Goal: Task Accomplishment & Management: Manage account settings

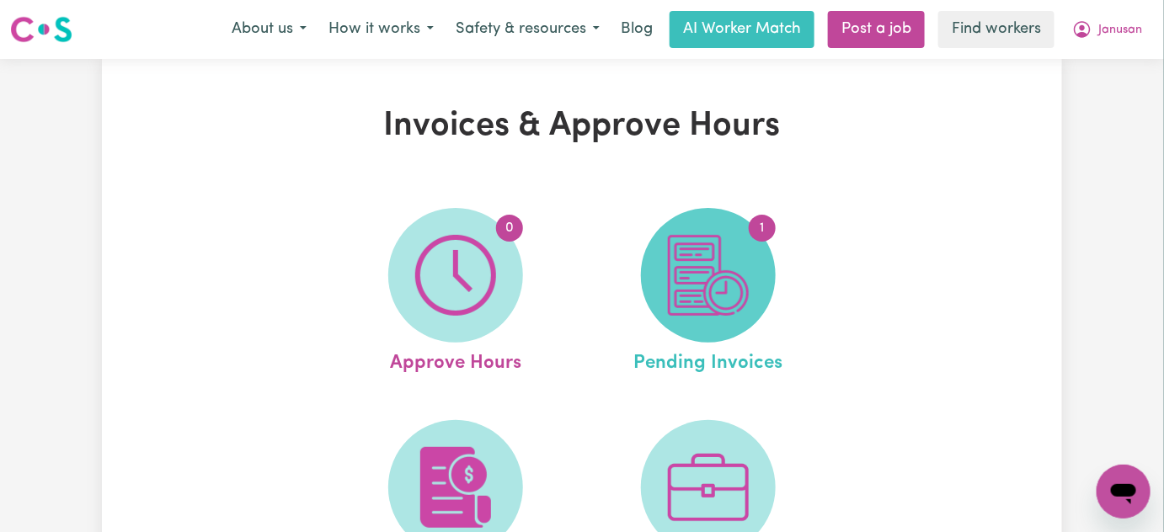
click at [722, 255] on img at bounding box center [708, 275] width 81 height 81
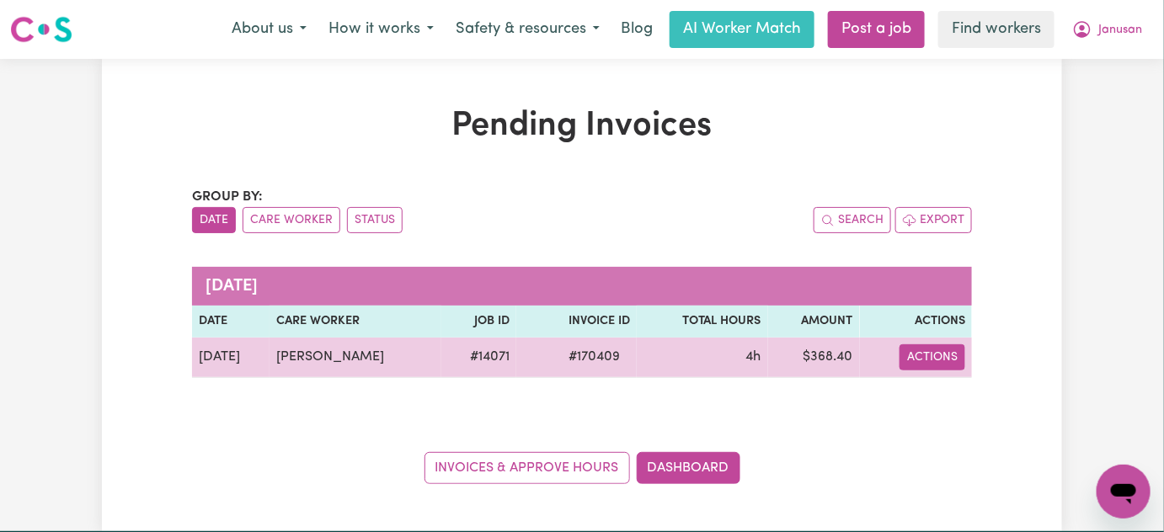
click at [925, 361] on button "Actions" at bounding box center [933, 358] width 66 height 26
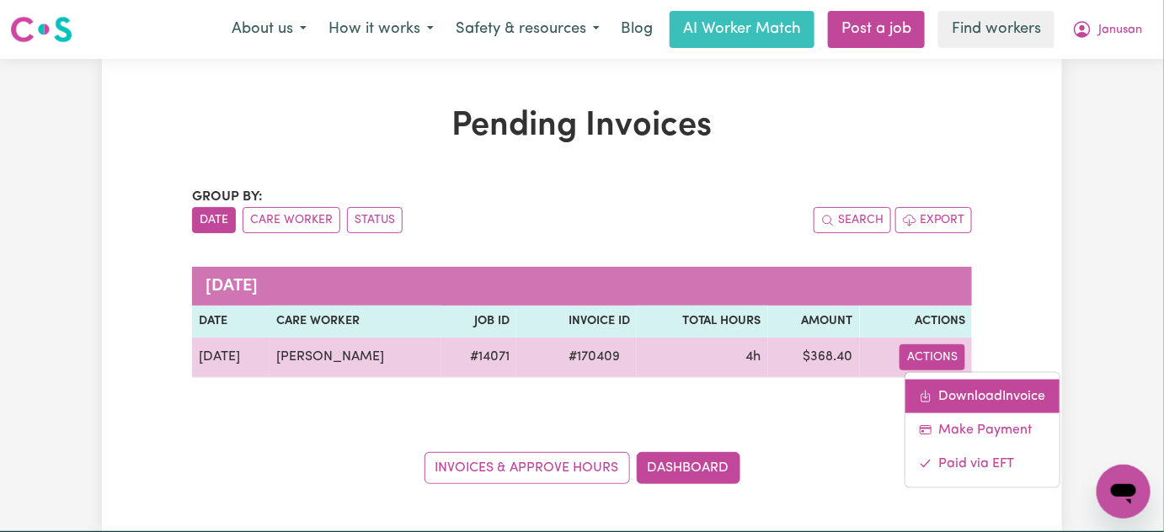
click at [953, 392] on link "Download Invoice" at bounding box center [983, 396] width 154 height 34
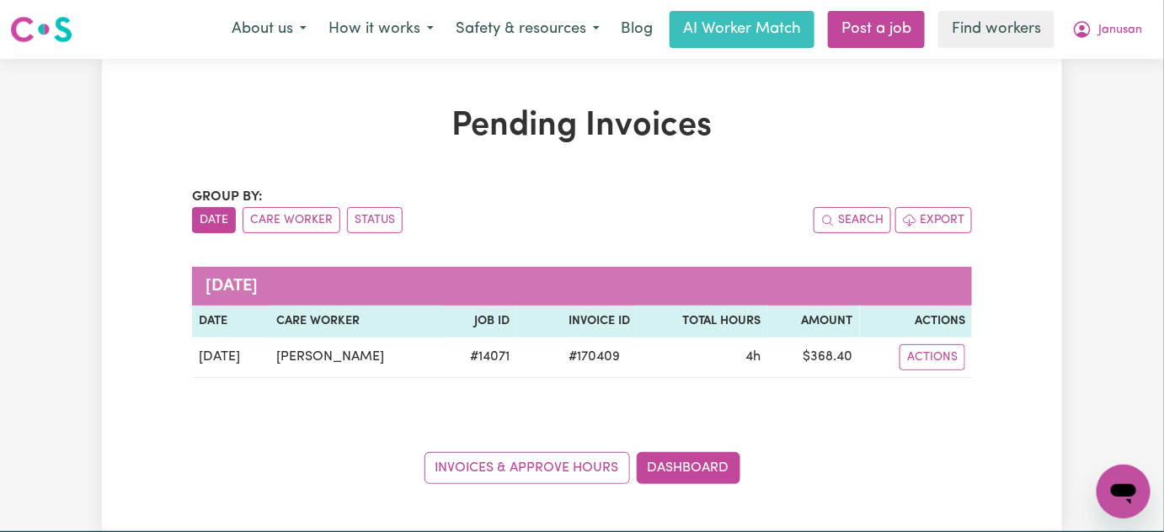
click at [953, 392] on div "Group by: Date Care Worker Status Search Export [DATE] Date Care Worker Job ID …" at bounding box center [582, 335] width 780 height 297
click at [1109, 36] on span "Janusan" at bounding box center [1121, 30] width 44 height 19
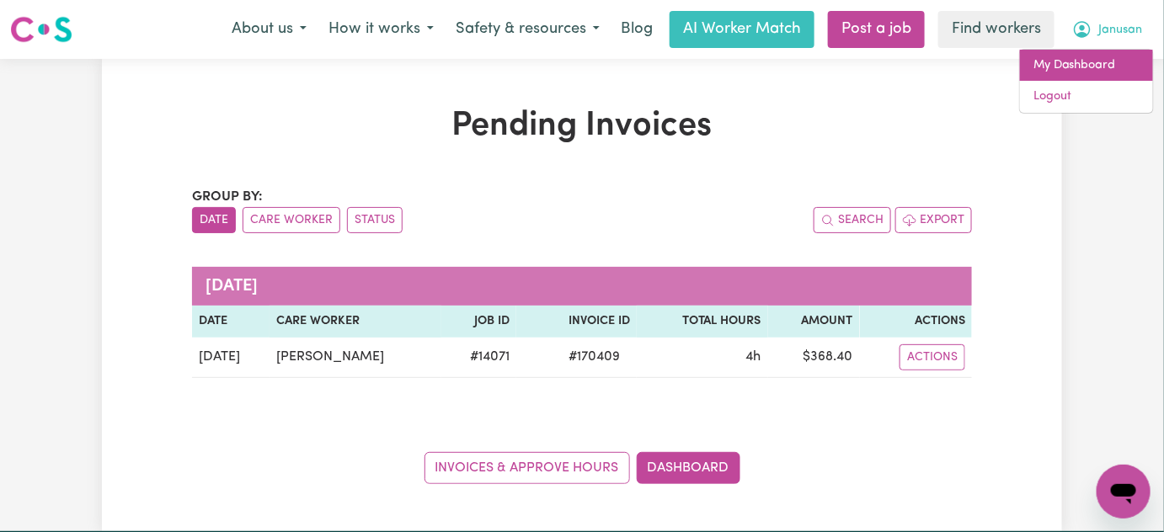
click at [1106, 58] on link "My Dashboard" at bounding box center [1086, 66] width 133 height 32
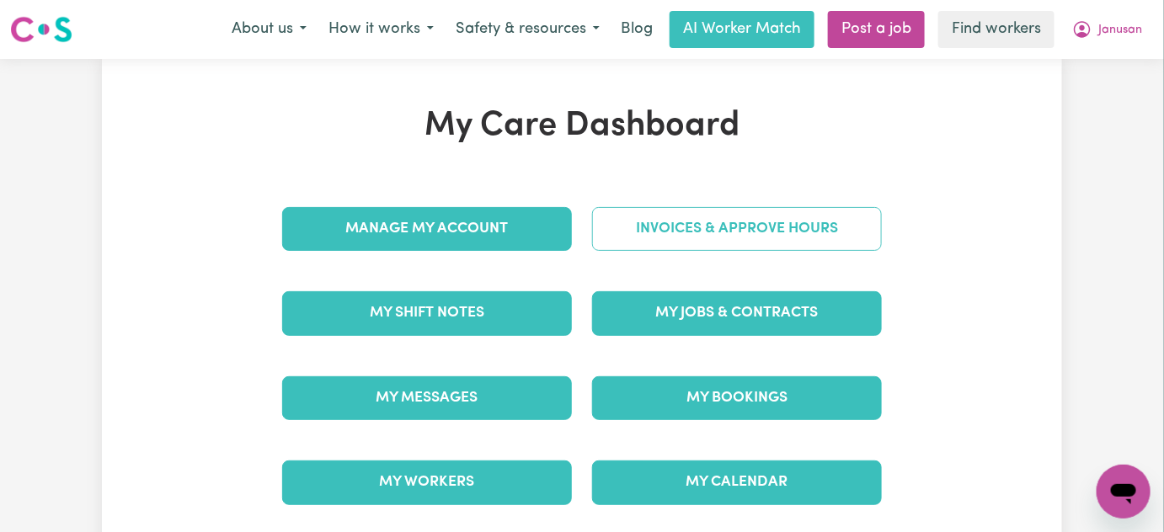
click at [783, 233] on link "Invoices & Approve Hours" at bounding box center [737, 229] width 290 height 44
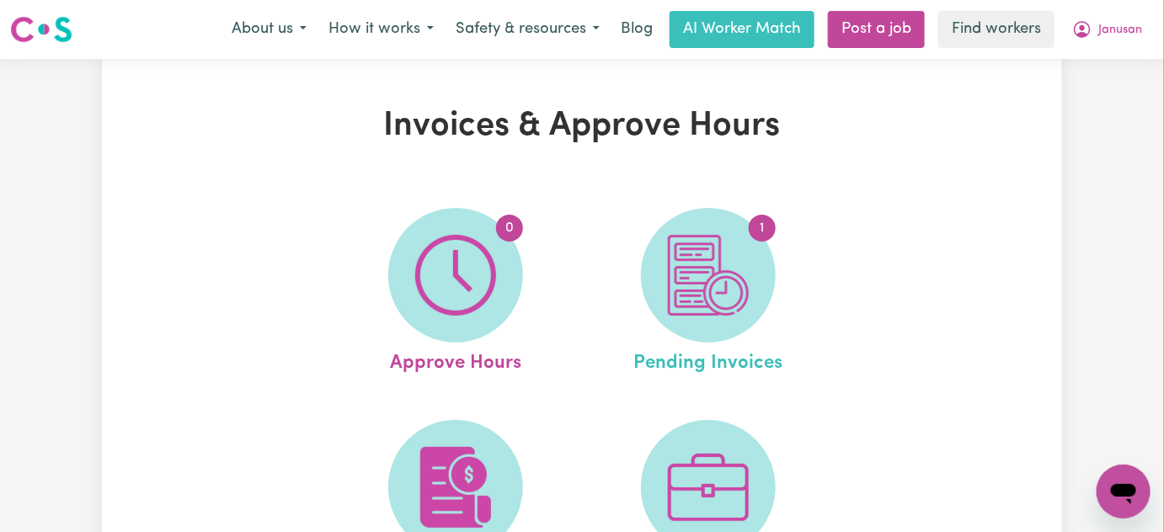
click at [747, 336] on link "1 Pending Invoices" at bounding box center [708, 293] width 243 height 170
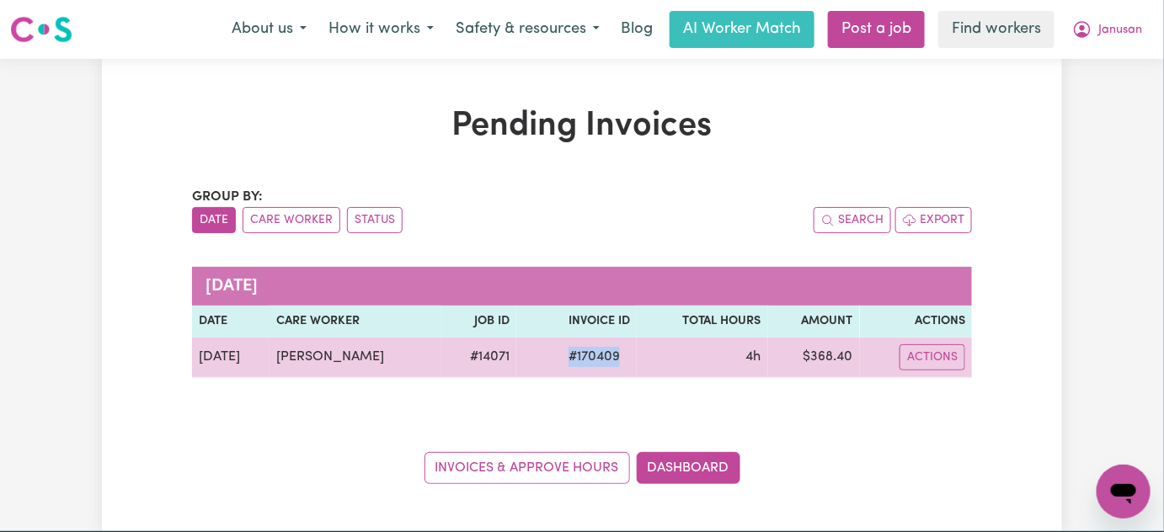
drag, startPoint x: 601, startPoint y: 348, endPoint x: 543, endPoint y: 350, distance: 58.1
click at [558, 350] on span "# 170409" at bounding box center [594, 357] width 72 height 20
copy span "# 170409"
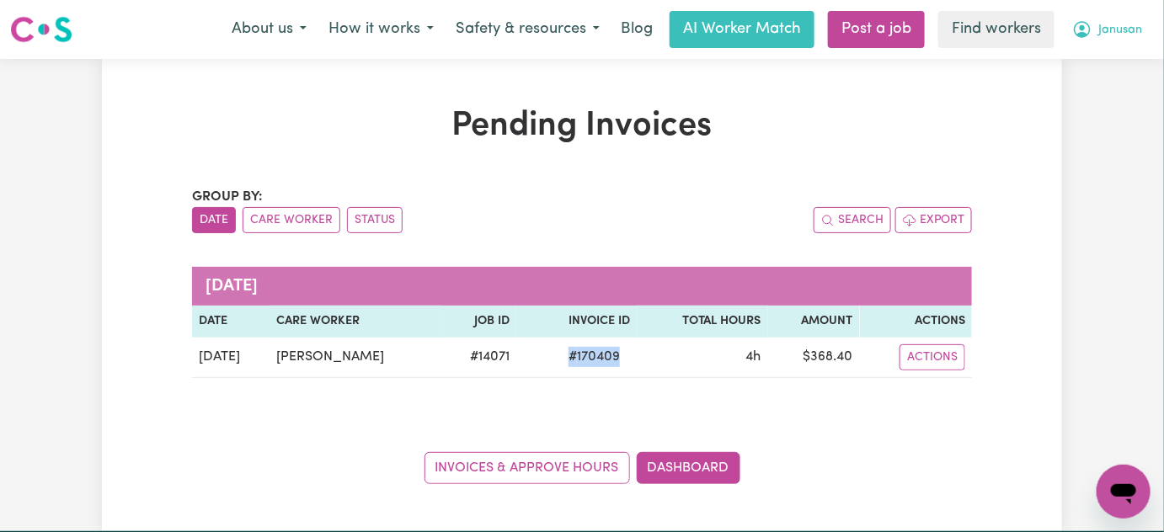
click at [1124, 27] on span "Janusan" at bounding box center [1121, 30] width 44 height 19
click at [1104, 58] on link "My Dashboard" at bounding box center [1086, 66] width 133 height 32
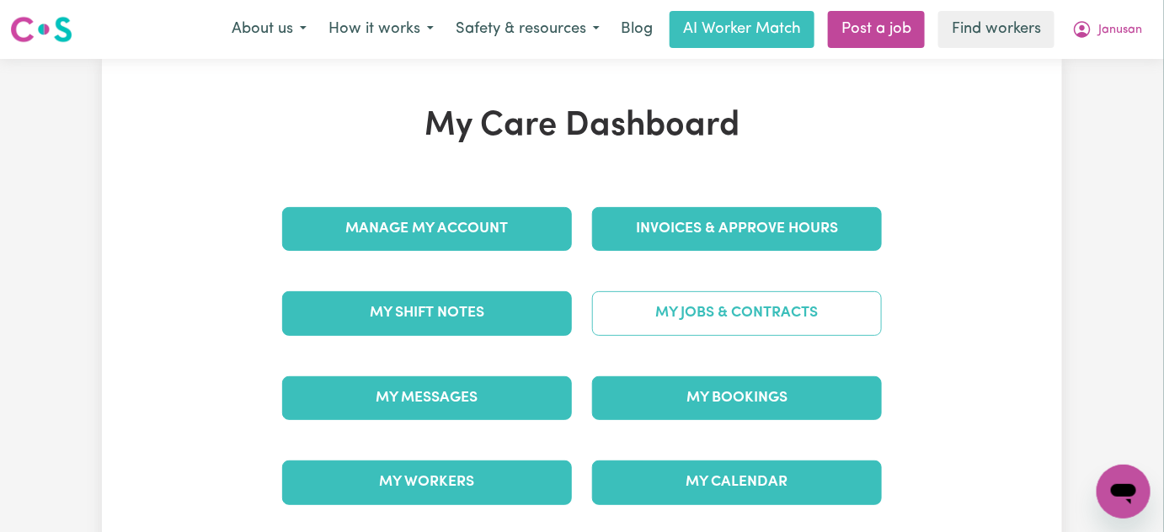
click at [688, 303] on link "My Jobs & Contracts" at bounding box center [737, 313] width 290 height 44
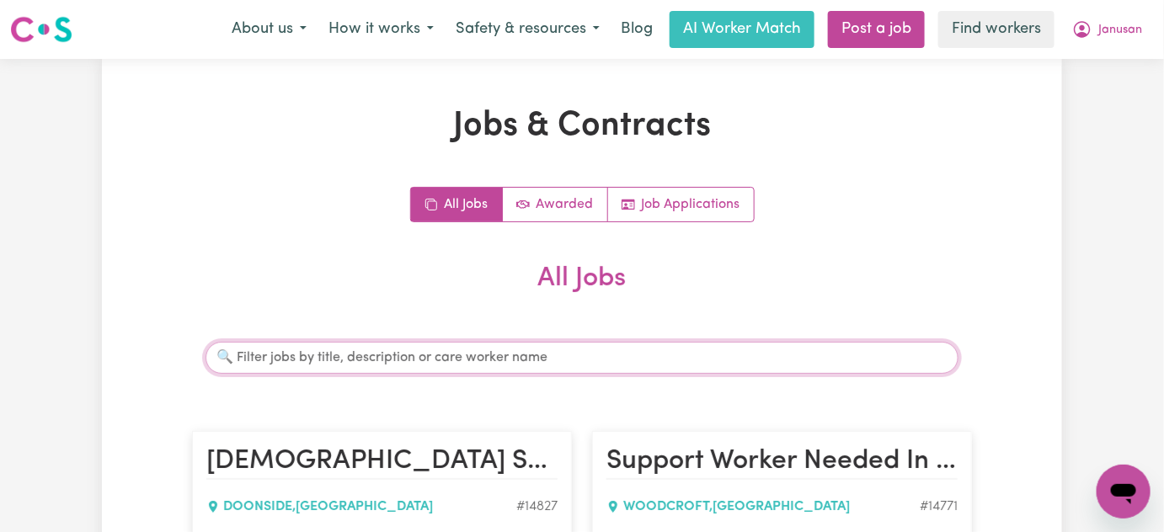
click at [495, 367] on input "Search jobs" at bounding box center [582, 358] width 753 height 32
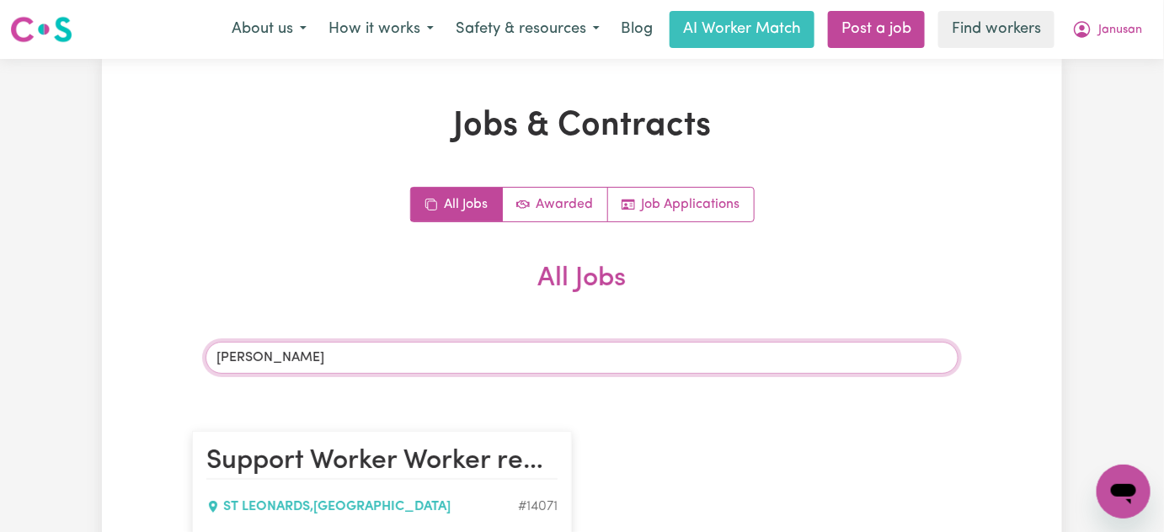
type input "[PERSON_NAME]"
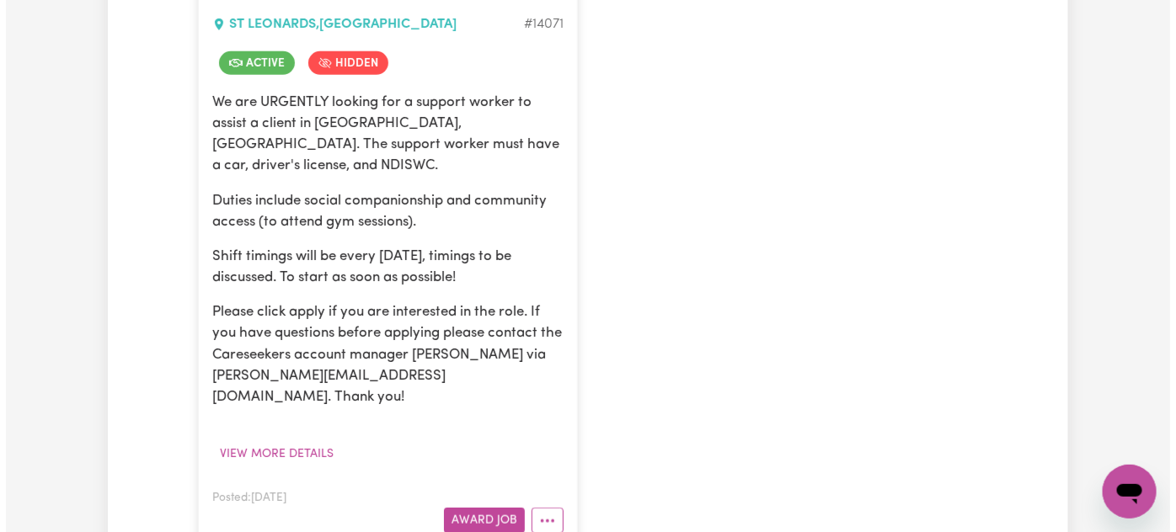
scroll to position [484, 0]
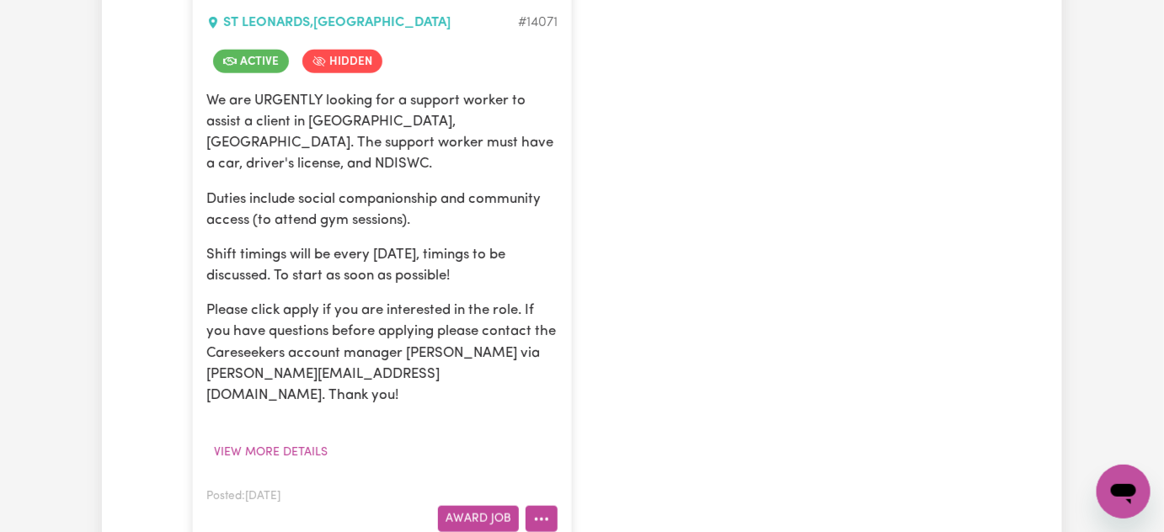
click at [546, 511] on icon "More options" at bounding box center [541, 519] width 17 height 17
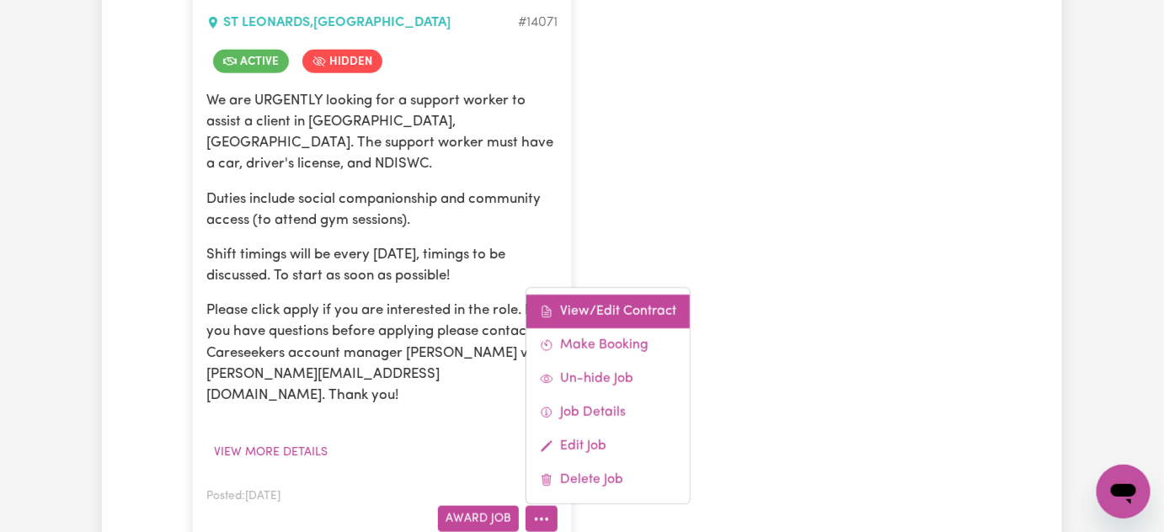
click at [603, 295] on link "View/Edit Contract" at bounding box center [607, 312] width 163 height 34
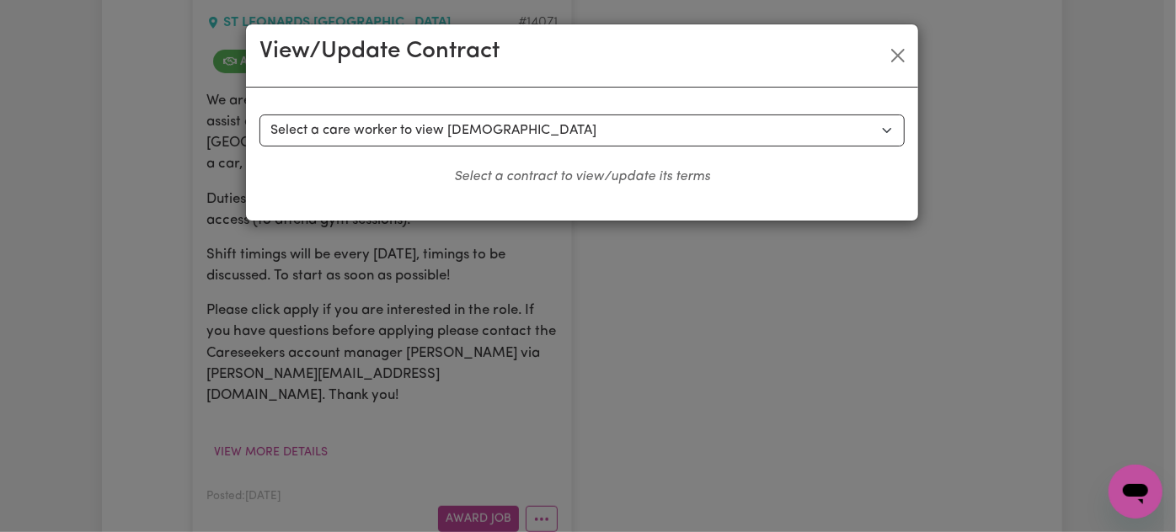
click at [635, 111] on div "Select a contract to view Select a care worker to view [DEMOGRAPHIC_DATA] #1006…" at bounding box center [582, 154] width 672 height 133
click at [629, 127] on select "Select a care worker to view [DEMOGRAPHIC_DATA] #10060 - [PERSON_NAME] (contrac…" at bounding box center [581, 131] width 645 height 32
select select "10080"
click at [259, 115] on select "Select a care worker to view [DEMOGRAPHIC_DATA] #10060 - [PERSON_NAME] (contrac…" at bounding box center [581, 131] width 645 height 32
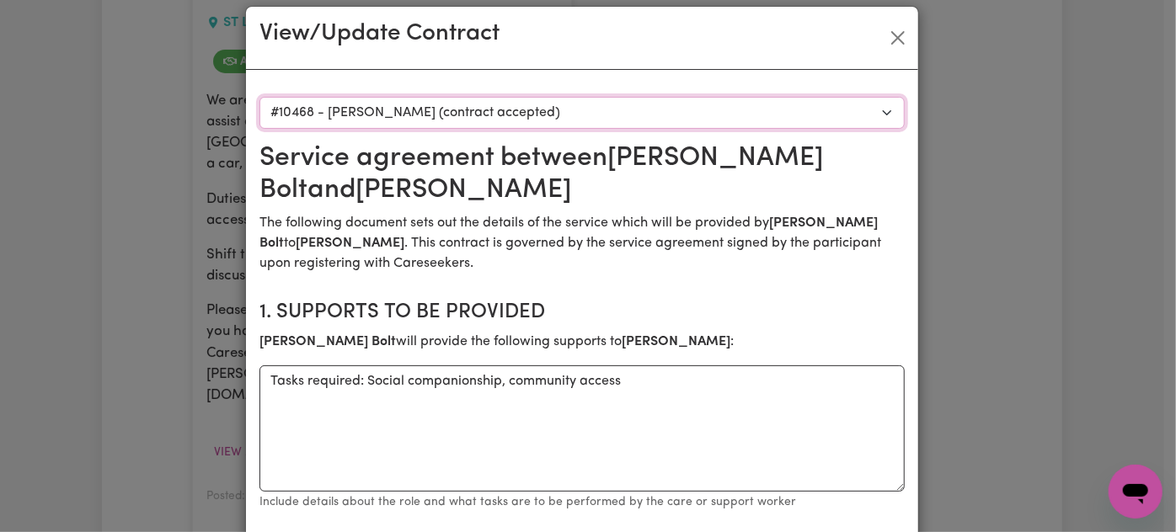
scroll to position [0, 0]
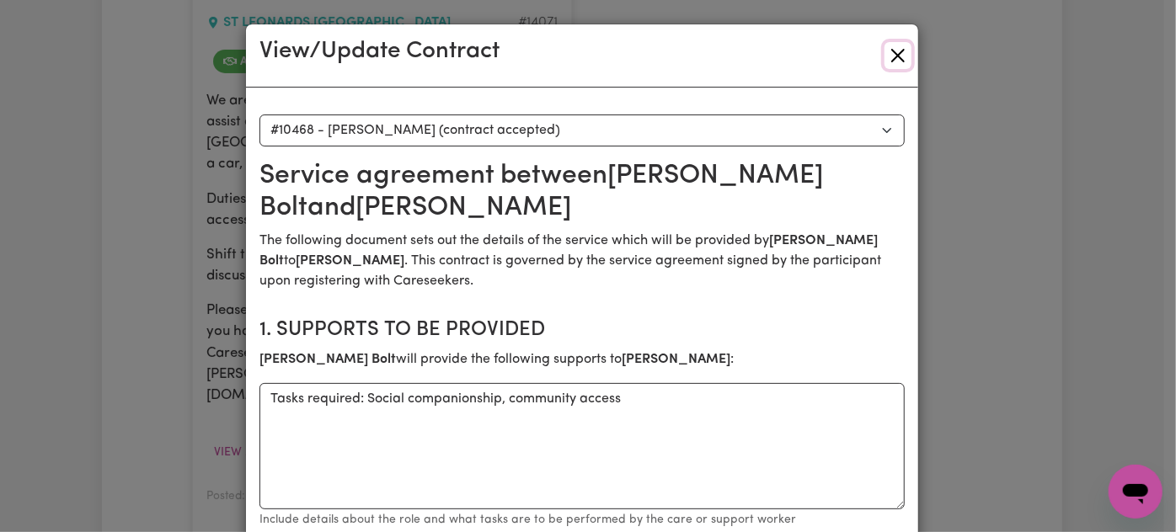
click at [894, 62] on button "Close" at bounding box center [897, 55] width 27 height 27
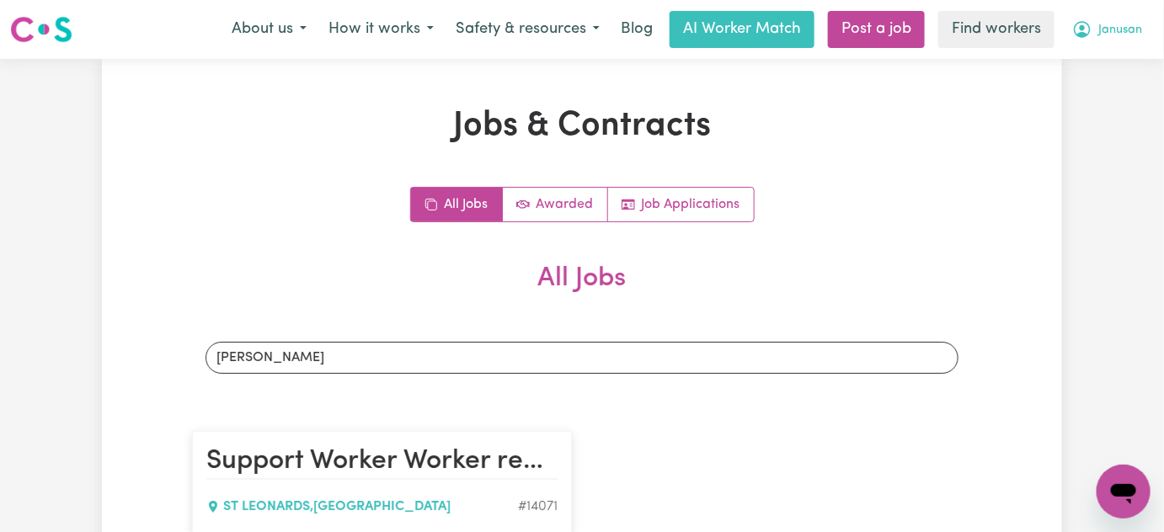
click at [1098, 31] on button "Janusan" at bounding box center [1107, 29] width 93 height 35
click at [1092, 53] on link "My Dashboard" at bounding box center [1086, 66] width 133 height 32
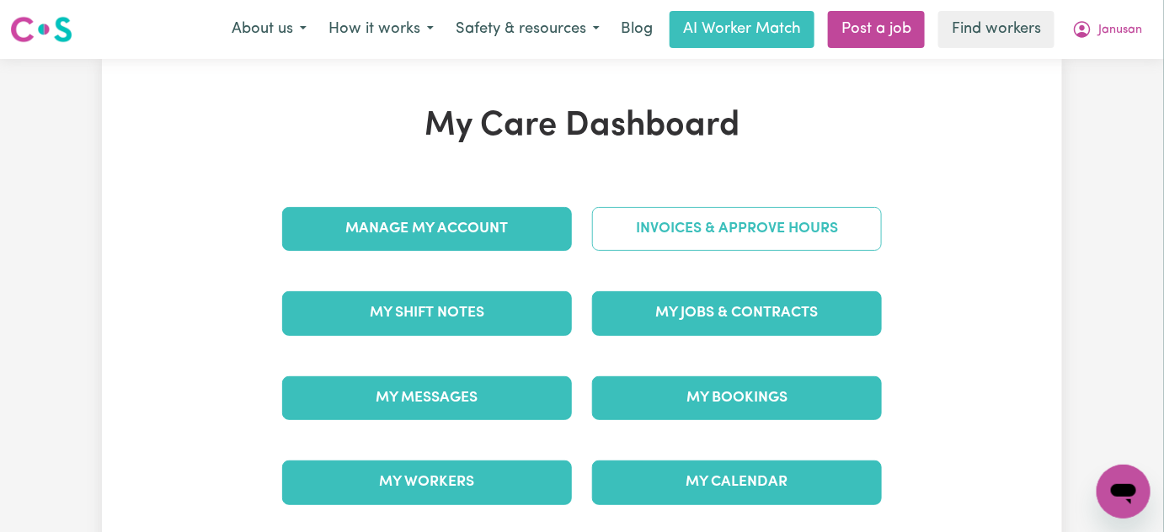
click at [786, 235] on link "Invoices & Approve Hours" at bounding box center [737, 229] width 290 height 44
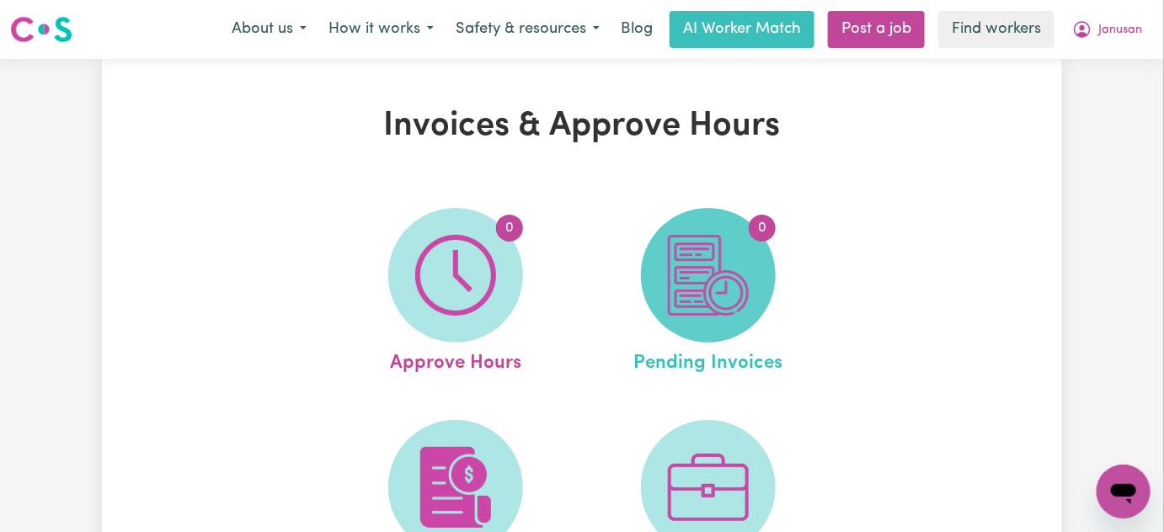
click at [682, 286] on img at bounding box center [708, 275] width 81 height 81
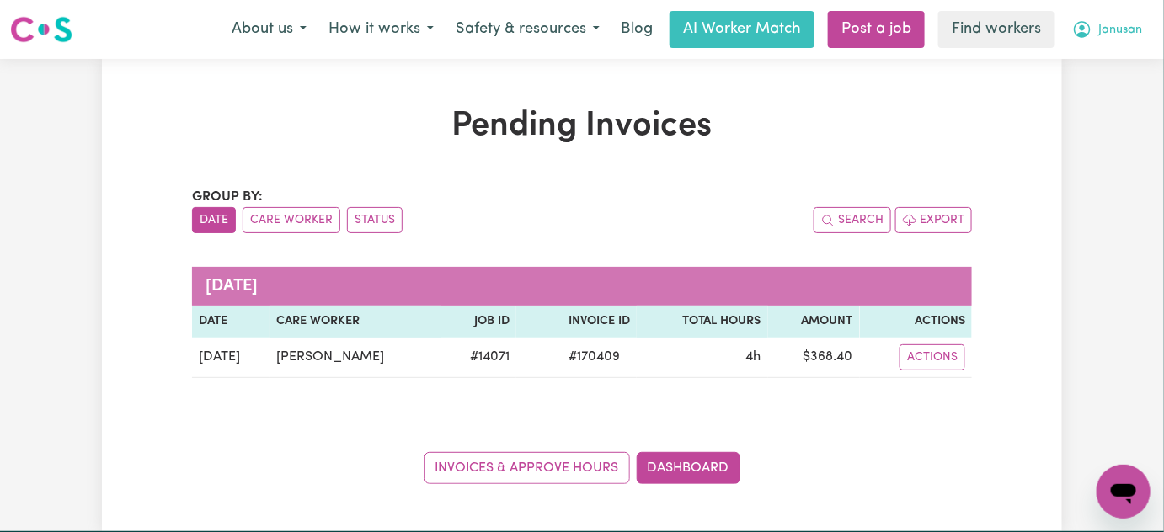
click at [1114, 13] on button "Janusan" at bounding box center [1107, 29] width 93 height 35
drag, startPoint x: 1114, startPoint y: 13, endPoint x: 1081, endPoint y: 60, distance: 57.5
click at [1081, 47] on div "Janusan My Dashboard Logout" at bounding box center [1107, 29] width 93 height 35
click at [1081, 60] on div "Pending Invoices Group by: Date Care Worker Status Search Export [DATE] Date Ca…" at bounding box center [582, 295] width 1164 height 473
click at [1104, 36] on span "Janusan" at bounding box center [1121, 30] width 44 height 19
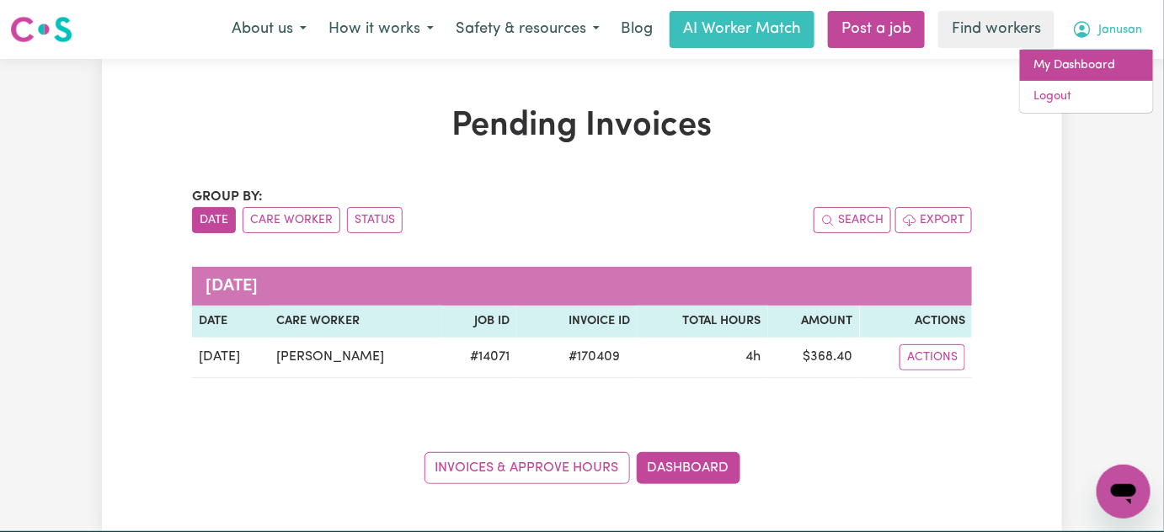
click at [1096, 72] on link "My Dashboard" at bounding box center [1086, 66] width 133 height 32
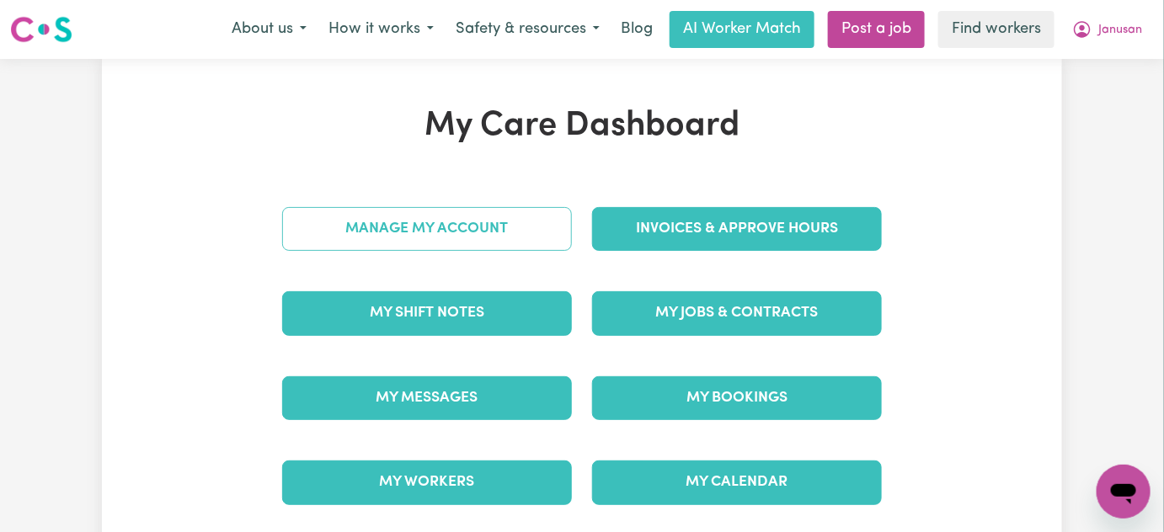
click at [483, 242] on link "Manage My Account" at bounding box center [427, 229] width 290 height 44
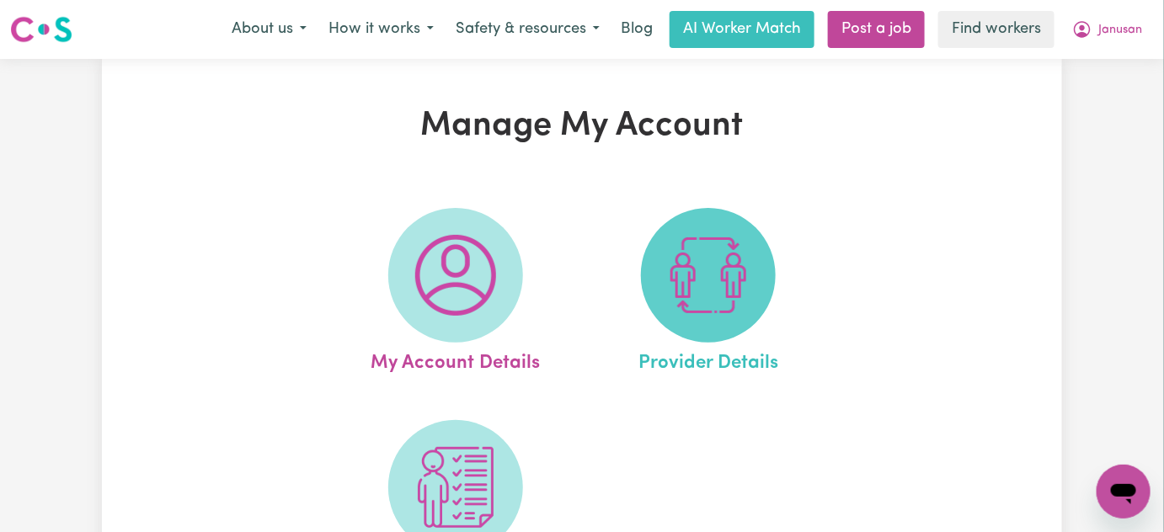
click at [686, 257] on img at bounding box center [708, 275] width 81 height 81
select select "NDIS_FUNDING_SELF_MANAGED"
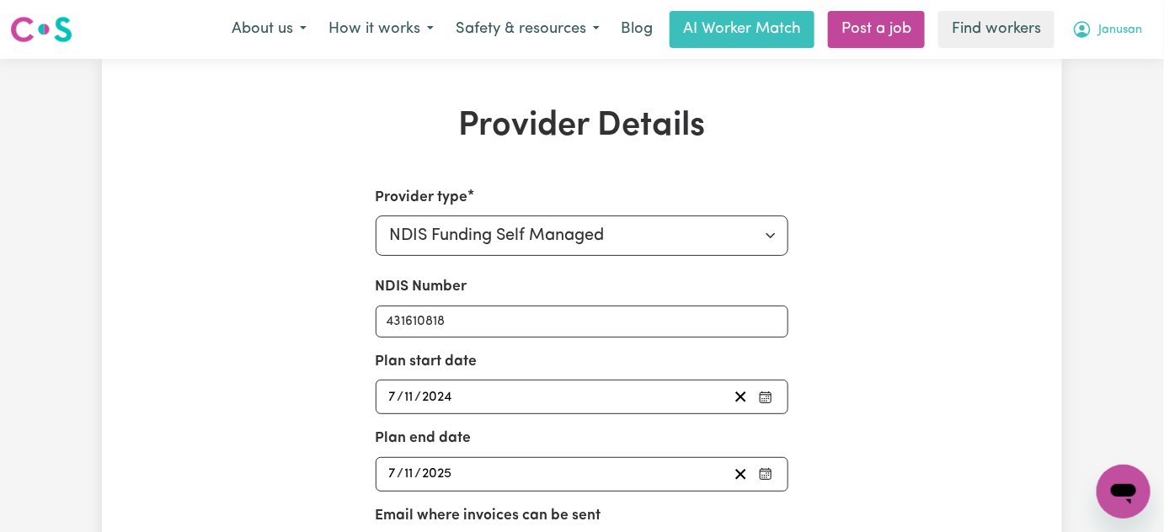
click at [1109, 35] on span "Janusan" at bounding box center [1121, 30] width 44 height 19
click at [1094, 98] on link "Logout" at bounding box center [1086, 97] width 133 height 32
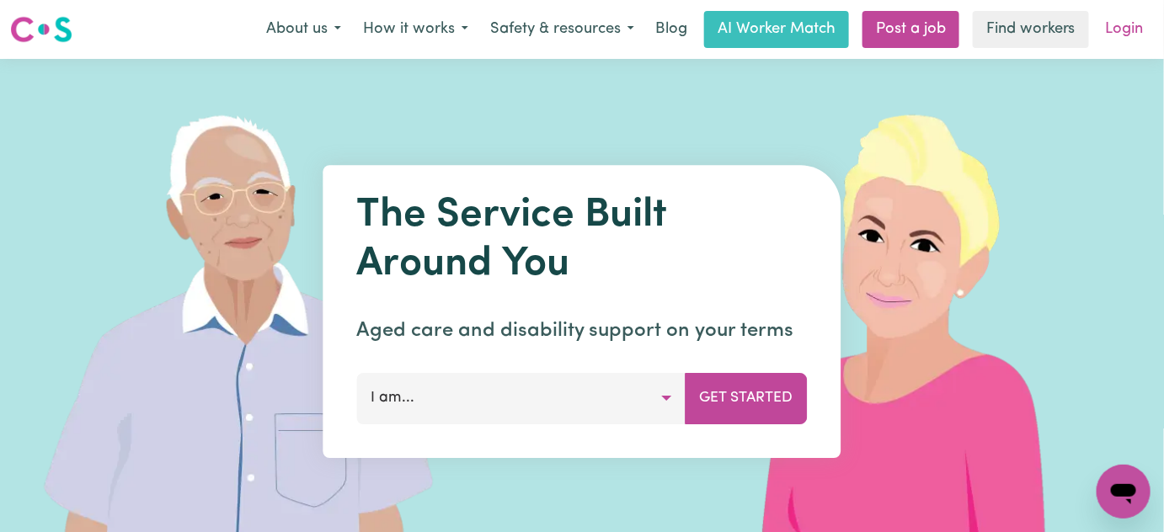
click at [1123, 34] on link "Login" at bounding box center [1125, 29] width 58 height 37
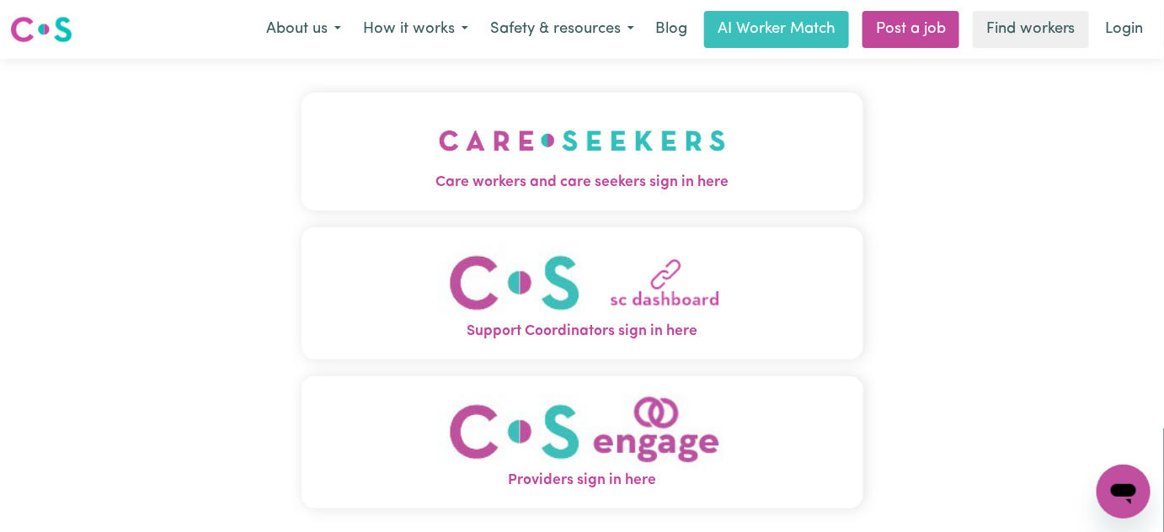
click at [521, 188] on span "Care workers and care seekers sign in here" at bounding box center [583, 183] width 562 height 22
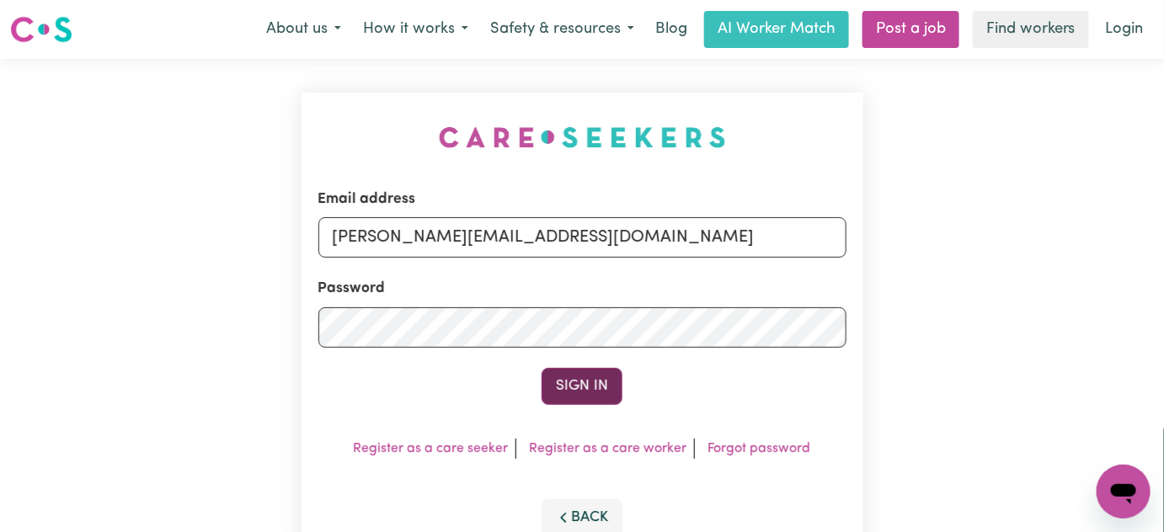
click at [571, 381] on button "Sign In" at bounding box center [582, 386] width 81 height 37
